Goal: Navigation & Orientation: Find specific page/section

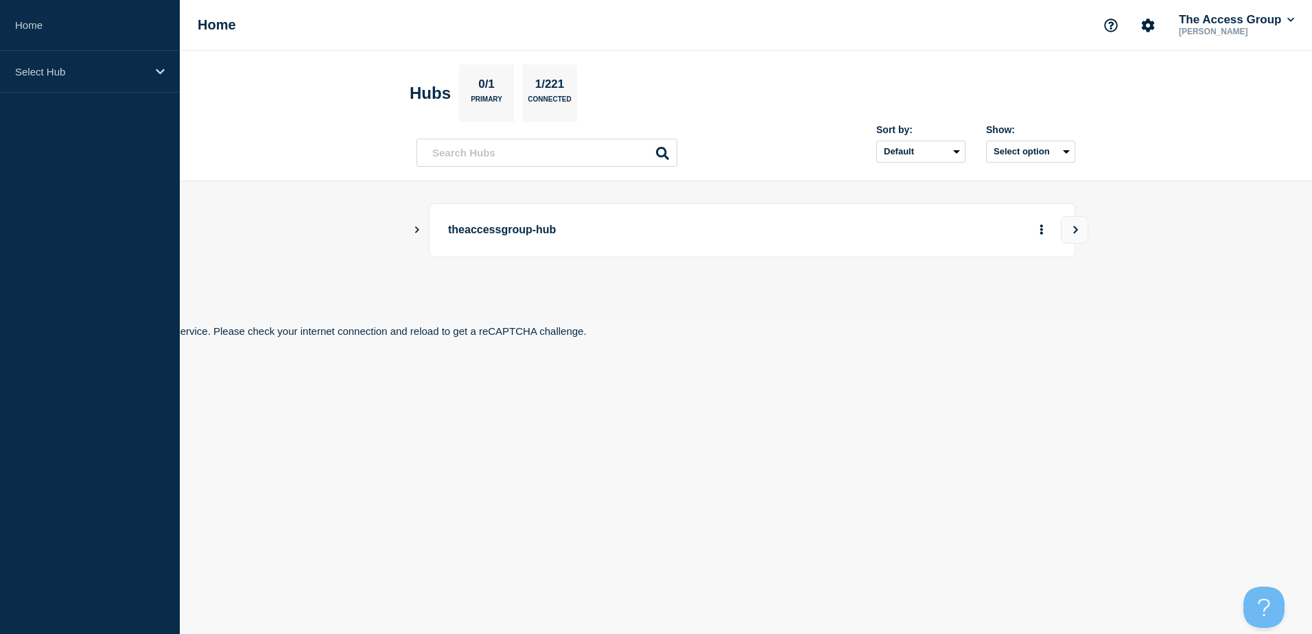
click at [460, 230] on p "theaccessgroup-hub" at bounding box center [638, 230] width 380 height 25
click at [1076, 229] on icon "View" at bounding box center [1076, 230] width 5 height 8
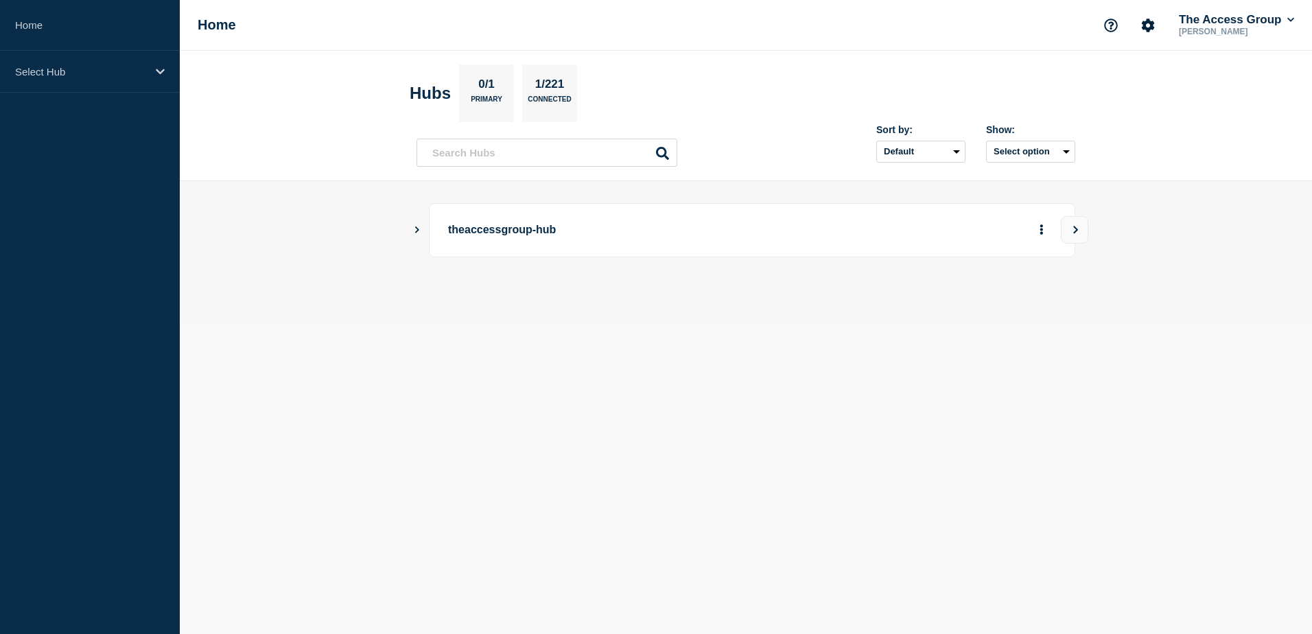
click at [417, 228] on icon "Show Connected Hubs" at bounding box center [417, 229] width 4 height 7
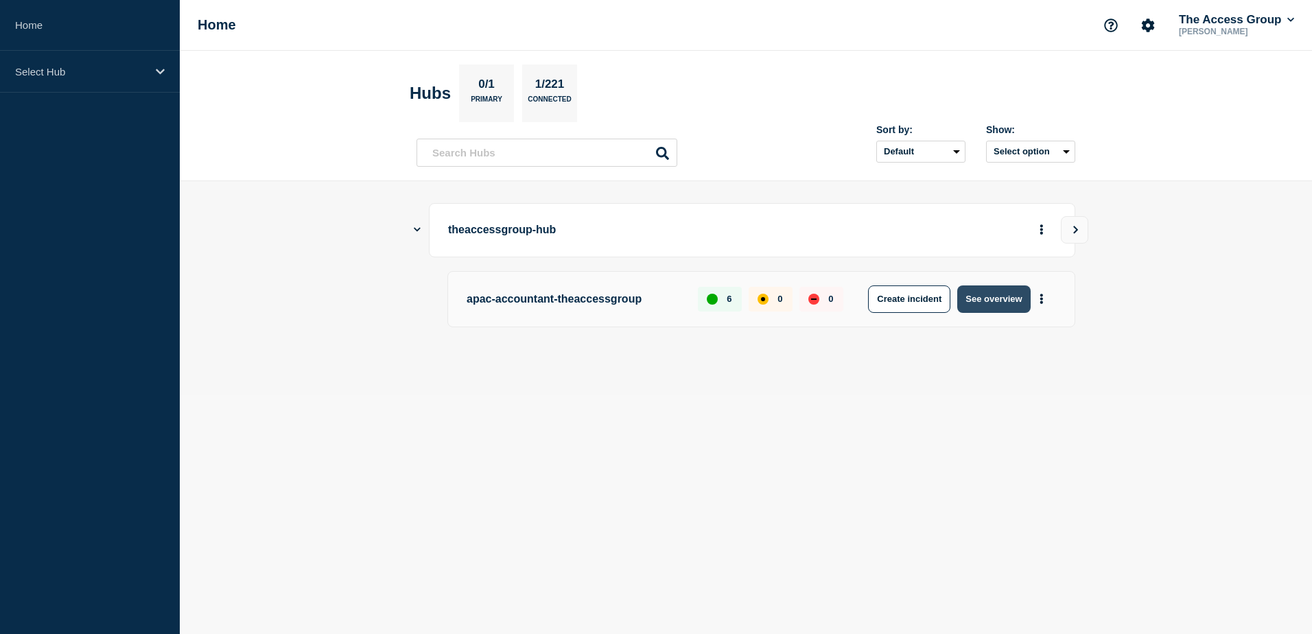
click at [1014, 301] on button "See overview" at bounding box center [993, 299] width 73 height 27
